Goal: Information Seeking & Learning: Learn about a topic

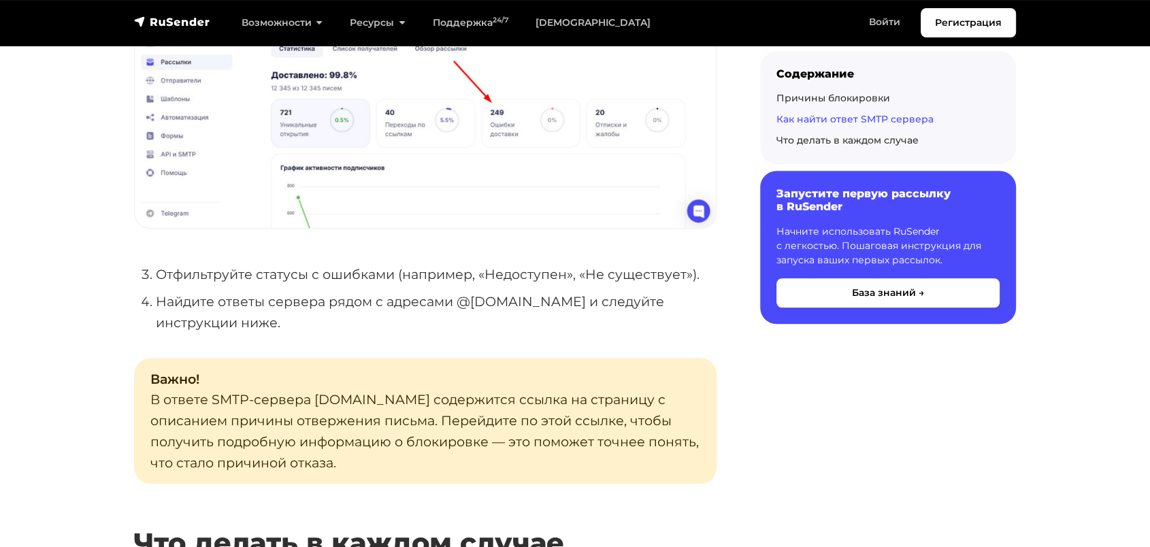
scroll to position [983, 0]
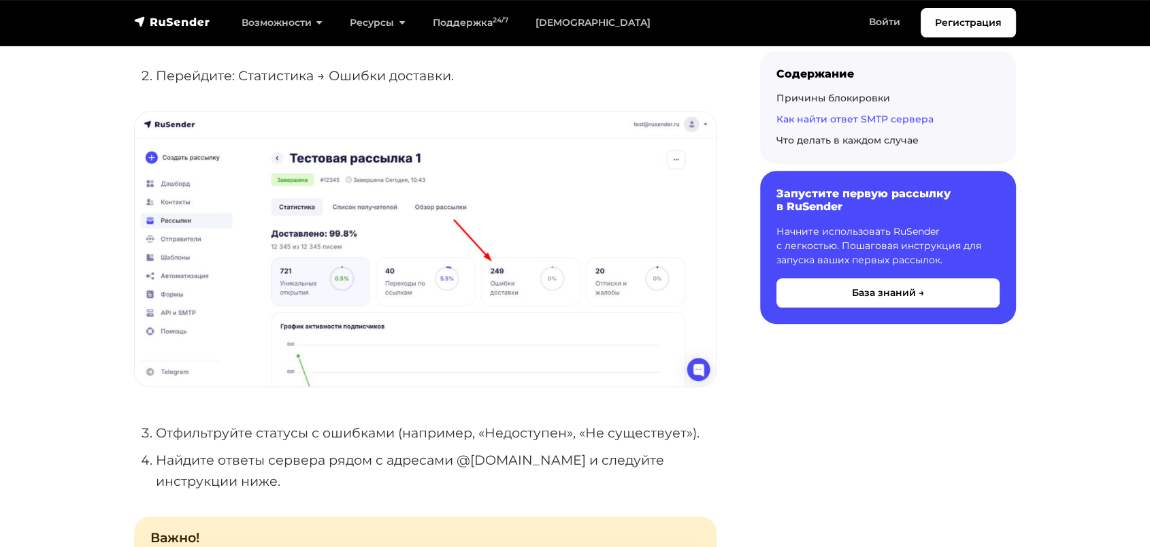
click at [451, 263] on img at bounding box center [425, 249] width 581 height 275
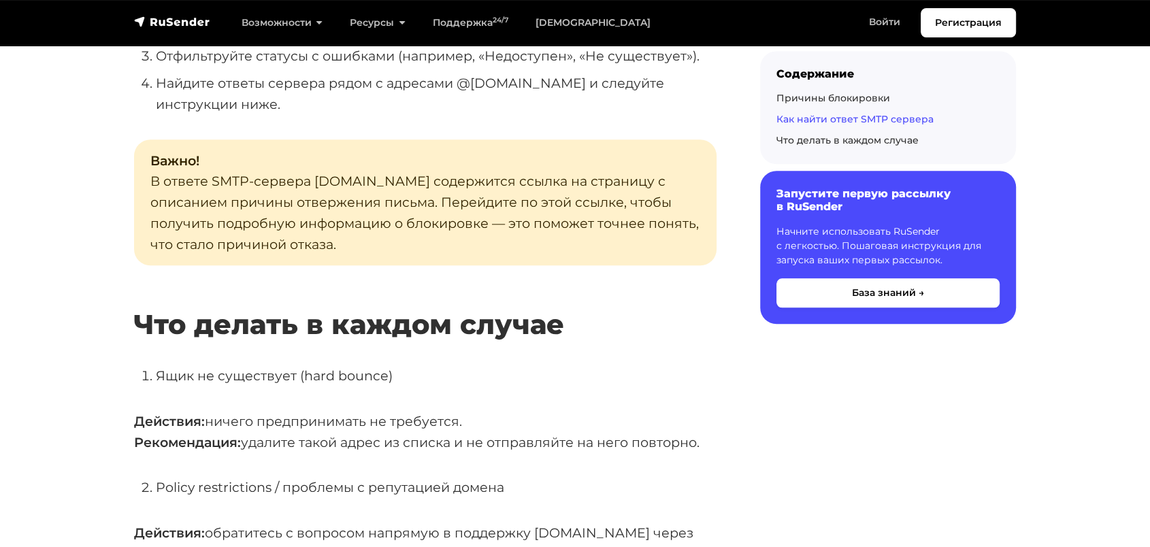
scroll to position [0, 0]
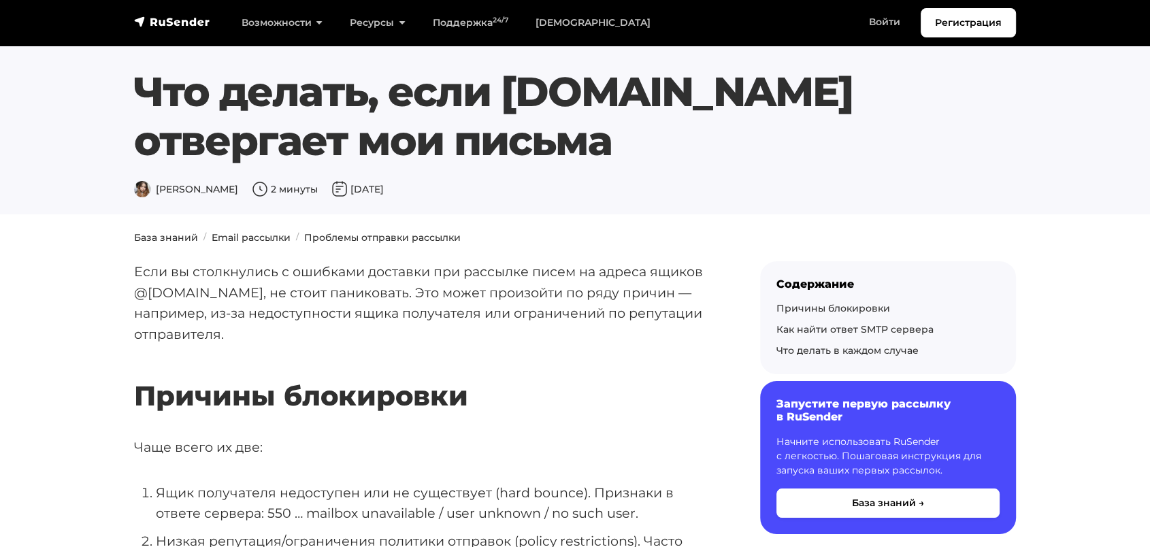
drag, startPoint x: 610, startPoint y: 201, endPoint x: 589, endPoint y: -5, distance: 207.2
